Goal: Task Accomplishment & Management: Use online tool/utility

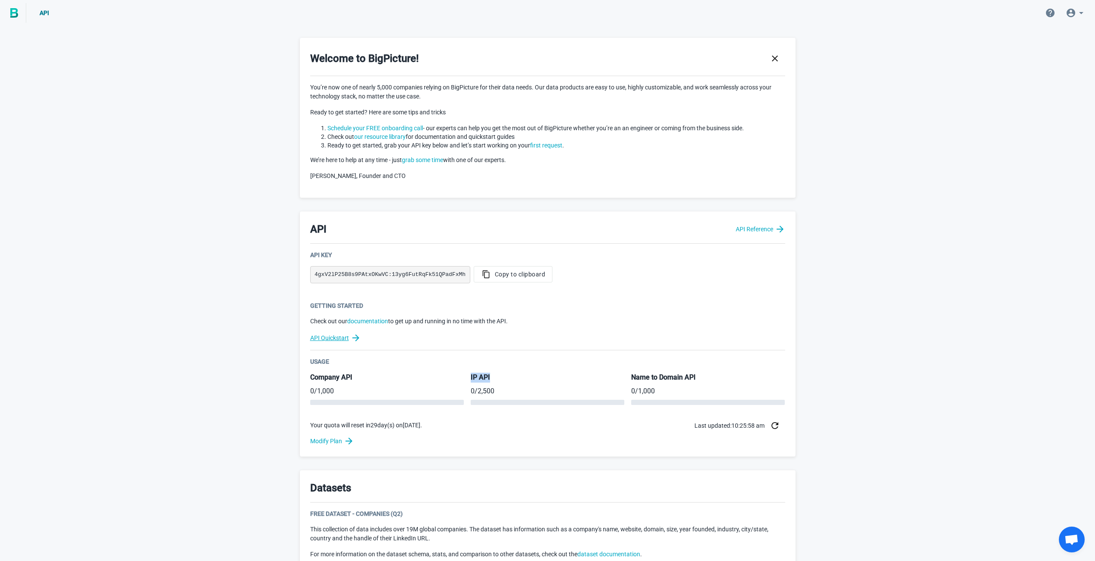
drag, startPoint x: 471, startPoint y: 376, endPoint x: 591, endPoint y: 336, distance: 127.0
click at [495, 372] on div "Usage Company API 0 / 1,000 IP API 0 / 2,500 Name to Domain API 0 / 1,000 Your …" at bounding box center [547, 396] width 475 height 79
click at [517, 275] on span "Copy to clipboard" at bounding box center [513, 274] width 65 height 9
copy h5 "IP API"
click at [503, 269] on button "Copy to clipboard" at bounding box center [513, 274] width 79 height 16
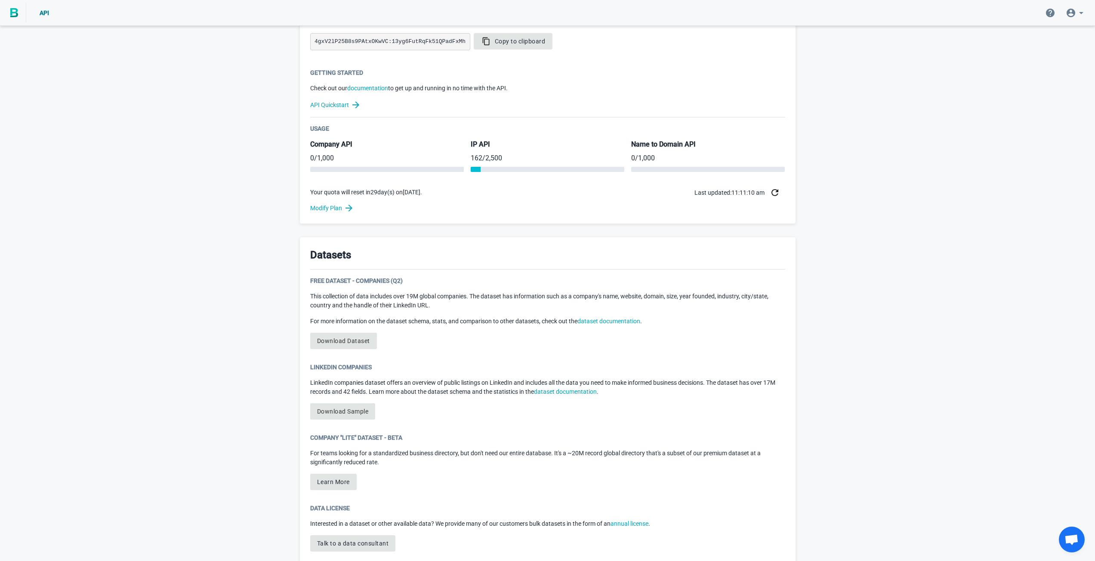
scroll to position [258, 0]
